Goal: Book appointment/travel/reservation

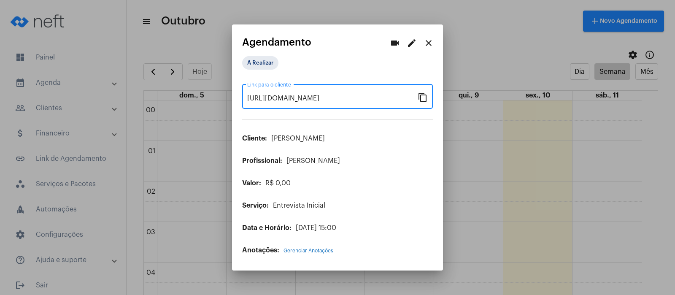
scroll to position [542, 0]
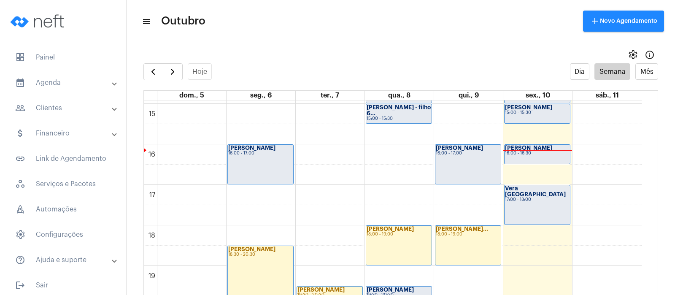
scroll to position [602, 0]
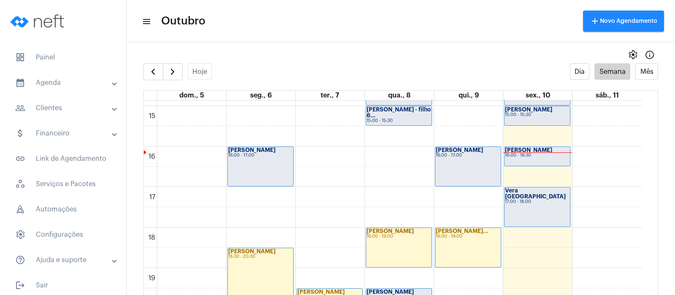
click at [529, 153] on div "16:00 - 16:30" at bounding box center [537, 155] width 65 height 5
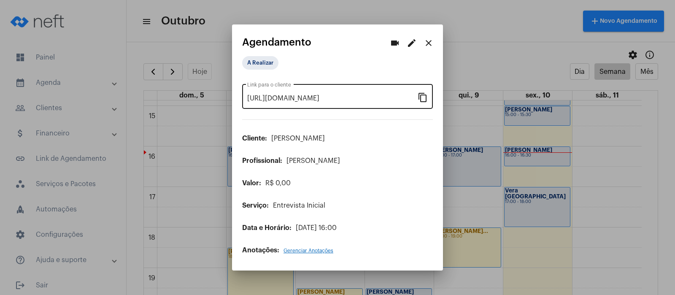
click at [423, 95] on mat-icon "content_copy" at bounding box center [423, 97] width 10 height 10
click at [424, 97] on mat-icon "content_copy" at bounding box center [423, 97] width 10 height 10
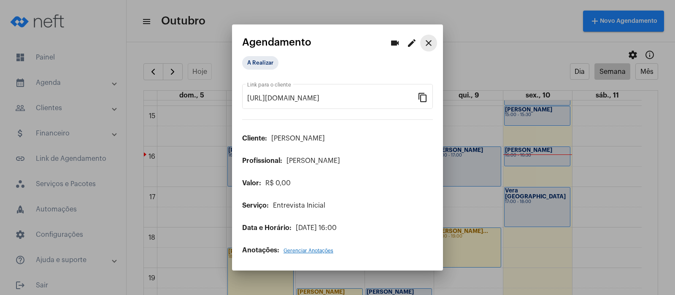
click at [428, 40] on mat-icon "close" at bounding box center [428, 43] width 10 height 10
